Goal: Task Accomplishment & Management: Manage account settings

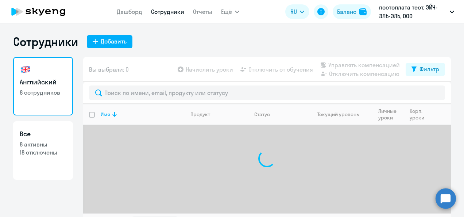
select select "30"
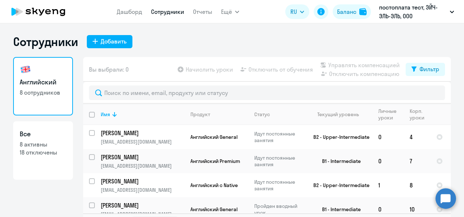
click at [166, 12] on link "Сотрудники" at bounding box center [167, 11] width 33 height 7
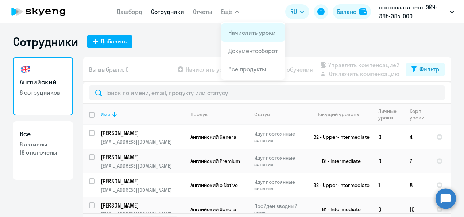
click at [244, 31] on link "Начислить уроки" at bounding box center [251, 32] width 47 height 7
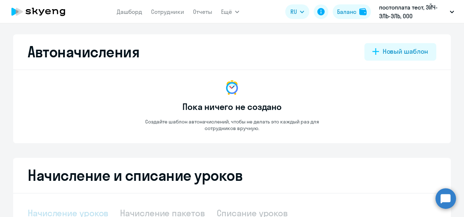
select select "10"
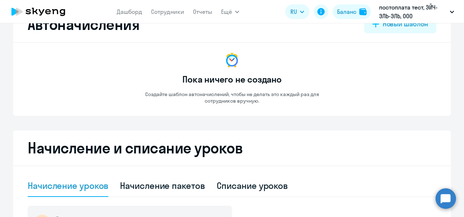
scroll to position [73, 0]
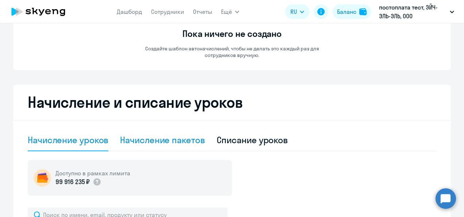
click at [136, 136] on div "Начисление пакетов" at bounding box center [162, 140] width 85 height 12
select select "10"
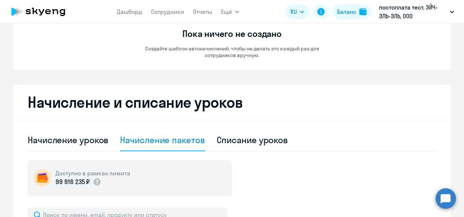
scroll to position [219, 0]
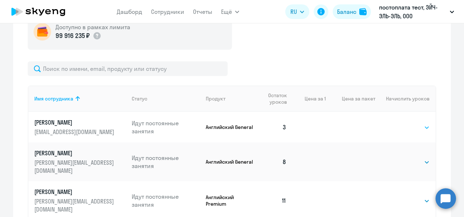
click at [424, 124] on select "Выбрать 4 8 16 32 64 96 128" at bounding box center [415, 127] width 30 height 9
select select "4"
click at [400, 123] on select "Выбрать 4 8 16 32 64 96 128" at bounding box center [415, 127] width 30 height 9
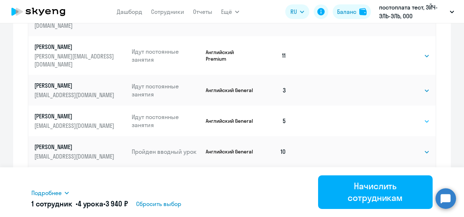
scroll to position [365, 0]
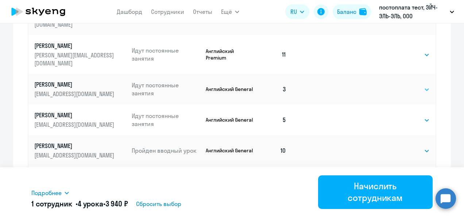
click at [423, 85] on select "Выбрать 4 8 16 32 64 96 128" at bounding box center [415, 89] width 30 height 9
select select "4"
click at [400, 85] on select "Выбрать 4 8 16 32 64 96 128" at bounding box center [415, 89] width 30 height 9
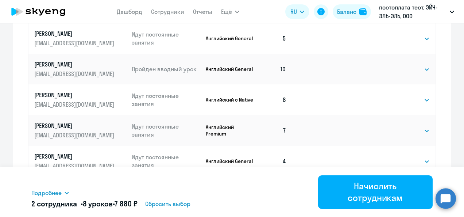
scroll to position [451, 0]
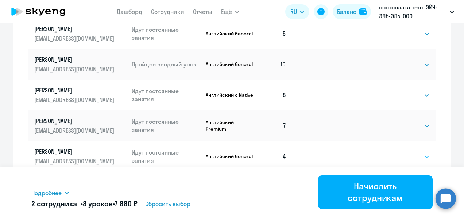
click at [426, 152] on select "Выбрать 4 8 16 32 64 96 128" at bounding box center [415, 156] width 30 height 9
select select "4"
click at [400, 152] on select "Выбрать 4 8 16 32 64 96 128" at bounding box center [415, 156] width 30 height 9
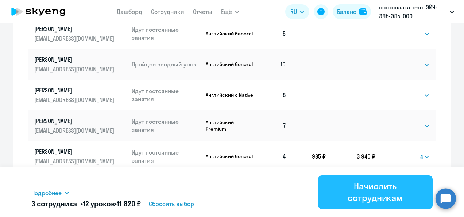
click at [375, 195] on div "Начислить сотрудникам" at bounding box center [375, 191] width 94 height 23
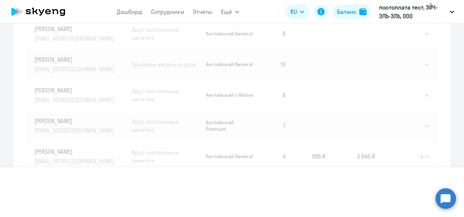
select select
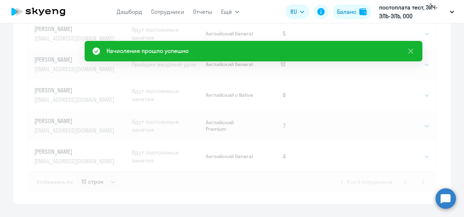
scroll to position [175, 0]
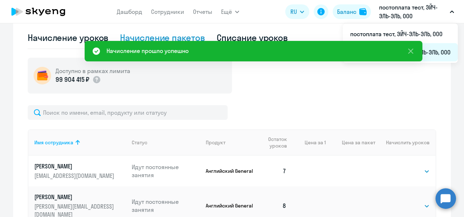
click at [433, 58] on li "Агатон предоплата, ЭЙЧ-ЭЛЬ-ЭЛЬ, ООО" at bounding box center [400, 52] width 115 height 18
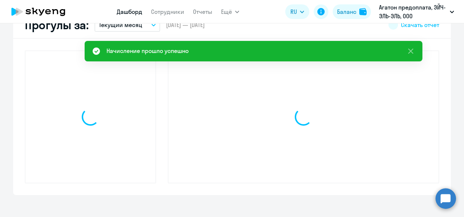
scroll to position [226, 0]
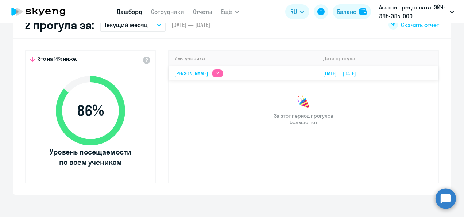
select select "30"
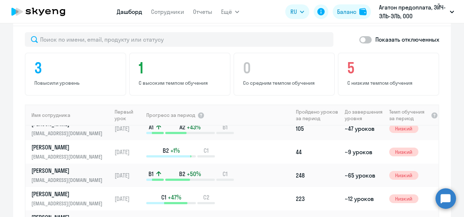
scroll to position [0, 0]
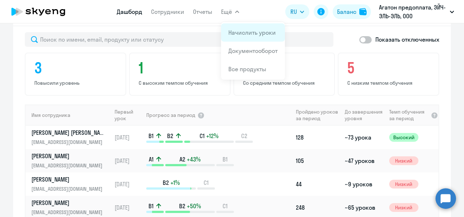
click at [255, 34] on link "Начислить уроки" at bounding box center [251, 32] width 47 height 7
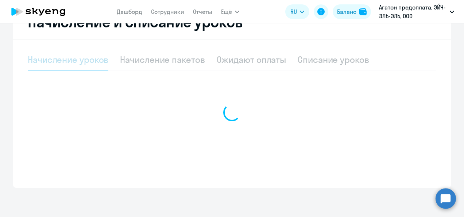
scroll to position [153, 0]
select select "10"
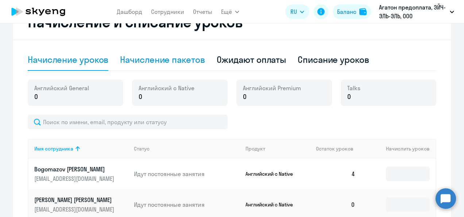
click at [184, 61] on div "Начисление пакетов" at bounding box center [162, 60] width 85 height 12
select select "10"
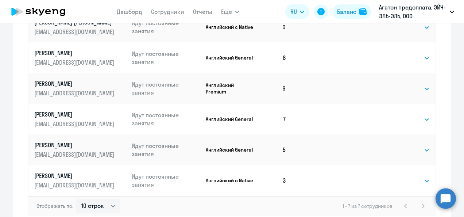
scroll to position [372, 0]
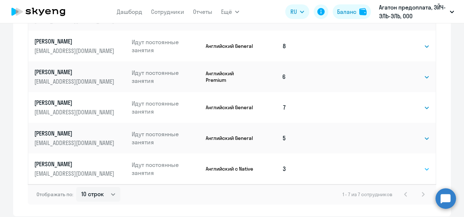
click at [424, 170] on select "Выбрать 4 8 16 32 64" at bounding box center [415, 169] width 30 height 9
select select "4"
click at [400, 165] on select "Выбрать 4 8 16 32 64" at bounding box center [415, 169] width 30 height 9
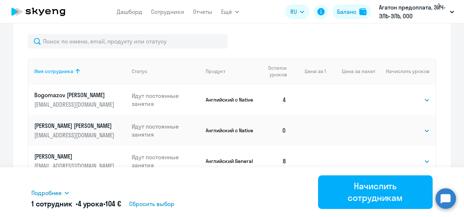
scroll to position [255, 0]
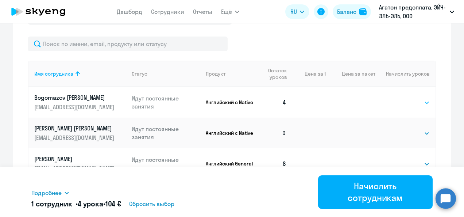
click at [426, 101] on select "Выбрать 4 8 16 32 64" at bounding box center [415, 102] width 30 height 9
select select "4"
click at [400, 98] on select "Выбрать 4 8 16 32 64" at bounding box center [415, 102] width 30 height 9
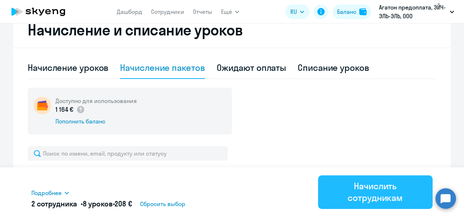
click at [380, 192] on div "Начислить сотрудникам" at bounding box center [375, 191] width 94 height 23
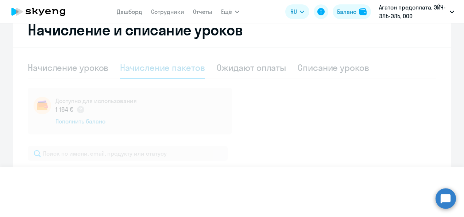
select select
